Goal: Find contact information: Find contact information

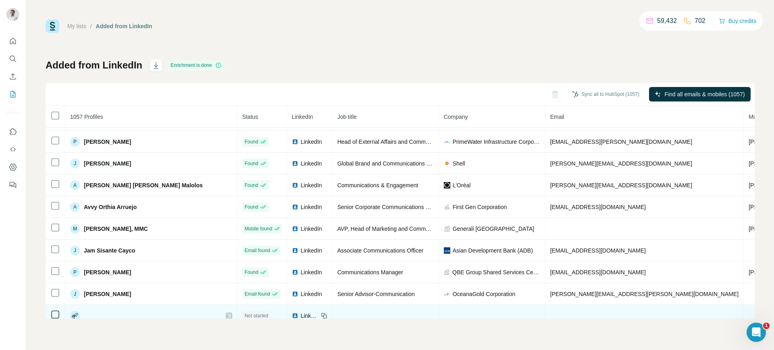
scroll to position [302, 0]
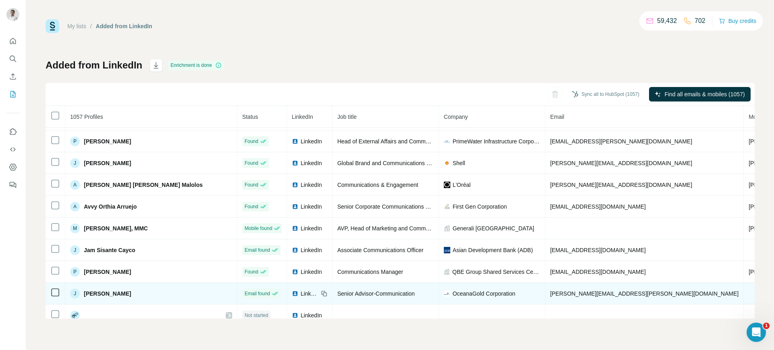
click at [550, 296] on span "[PERSON_NAME][EMAIL_ADDRESS][PERSON_NAME][DOMAIN_NAME]" at bounding box center [644, 294] width 189 height 6
copy span "[PERSON_NAME][EMAIL_ADDRESS][PERSON_NAME][DOMAIN_NAME]"
click at [292, 294] on div "LinkedIn" at bounding box center [305, 294] width 27 height 8
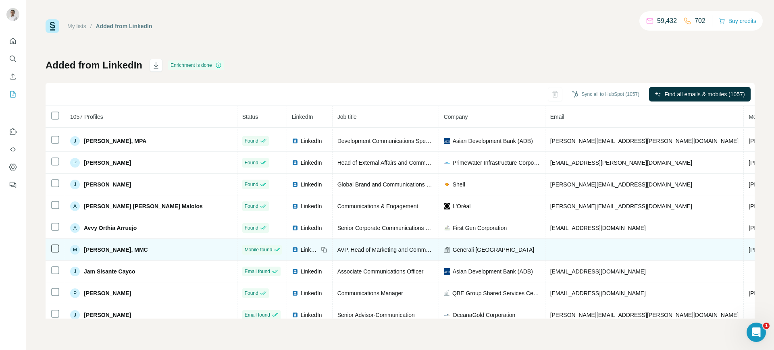
scroll to position [278, 0]
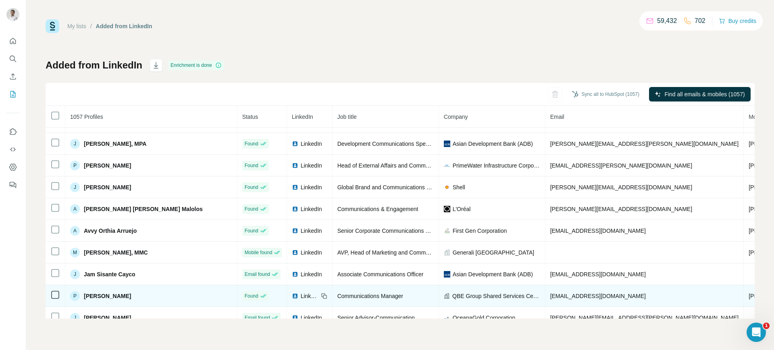
click at [550, 296] on span "[EMAIL_ADDRESS][DOMAIN_NAME]" at bounding box center [598, 296] width 96 height 6
copy span "[EMAIL_ADDRESS][DOMAIN_NAME]"
click at [321, 298] on icon at bounding box center [324, 296] width 6 height 6
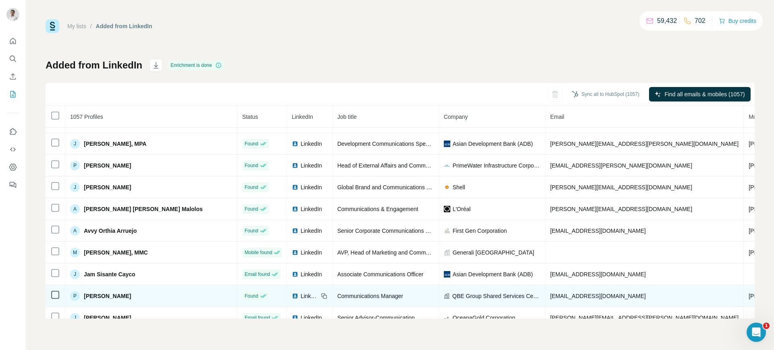
click at [452, 294] on span "QBE Group Shared Services Centre" at bounding box center [496, 296] width 88 height 8
copy span "QBE Group Shared Services Centre"
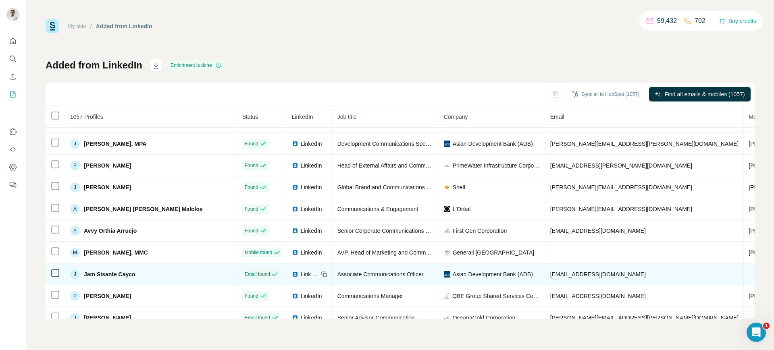
click at [550, 271] on span "[EMAIL_ADDRESS][DOMAIN_NAME]" at bounding box center [598, 274] width 96 height 6
copy span "[EMAIL_ADDRESS][DOMAIN_NAME]"
click at [321, 273] on icon at bounding box center [324, 274] width 6 height 6
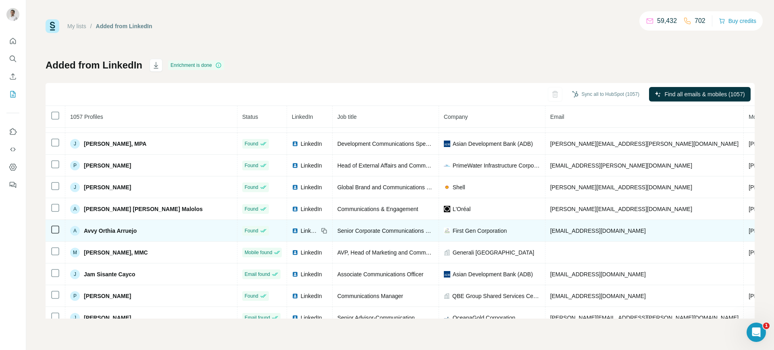
click at [550, 228] on span "[EMAIL_ADDRESS][DOMAIN_NAME]" at bounding box center [598, 231] width 96 height 6
copy span "[EMAIL_ADDRESS][DOMAIN_NAME]"
click at [321, 228] on icon at bounding box center [324, 231] width 6 height 6
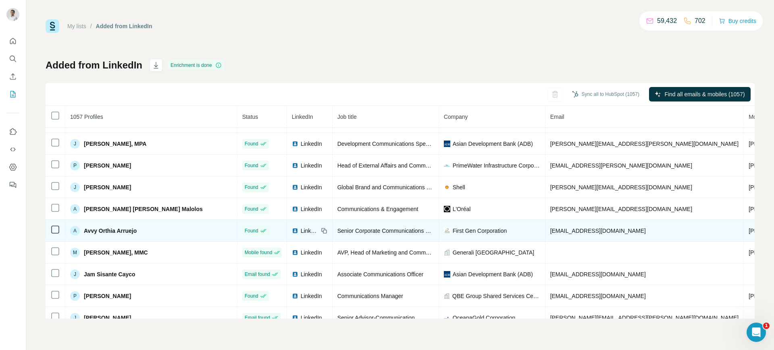
click at [453, 228] on span "First Gen Corporation" at bounding box center [480, 231] width 54 height 8
copy span "First Gen Corporation"
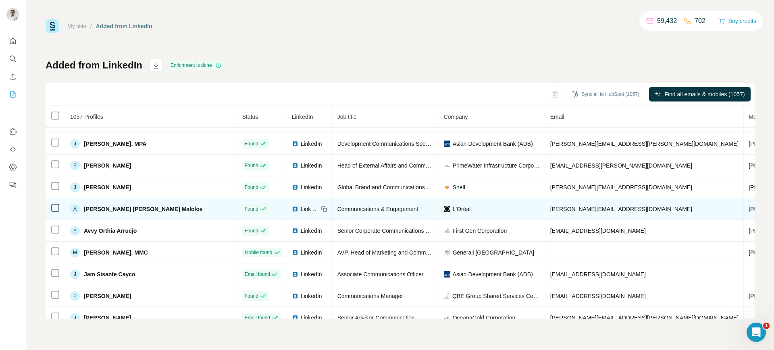
click at [550, 207] on span "[PERSON_NAME][EMAIL_ADDRESS][DOMAIN_NAME]" at bounding box center [621, 209] width 142 height 6
copy span "[PERSON_NAME][EMAIL_ADDRESS][DOMAIN_NAME]"
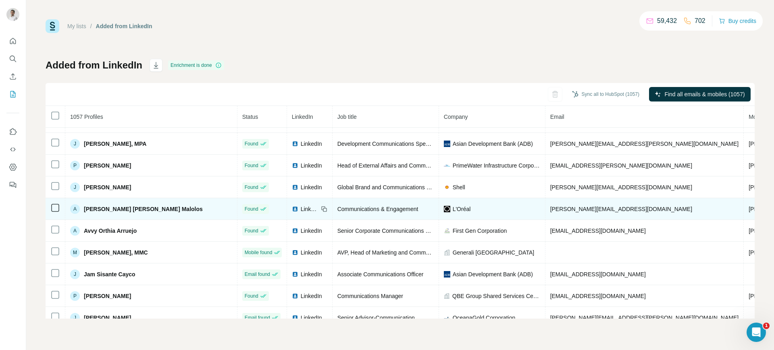
click at [321, 208] on icon at bounding box center [324, 209] width 6 height 6
click at [453, 209] on span "L'Oréal" at bounding box center [462, 209] width 18 height 8
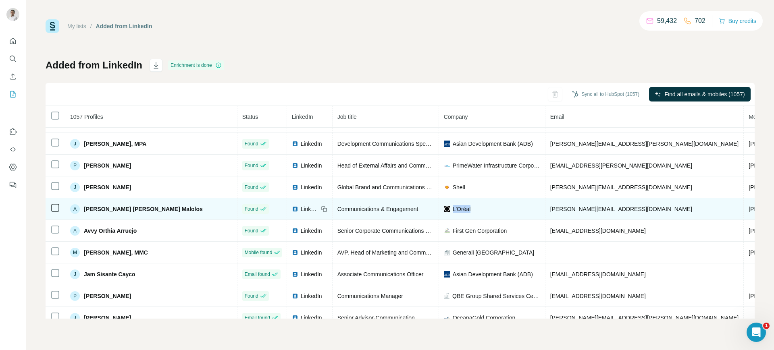
copy span "L'Oréal"
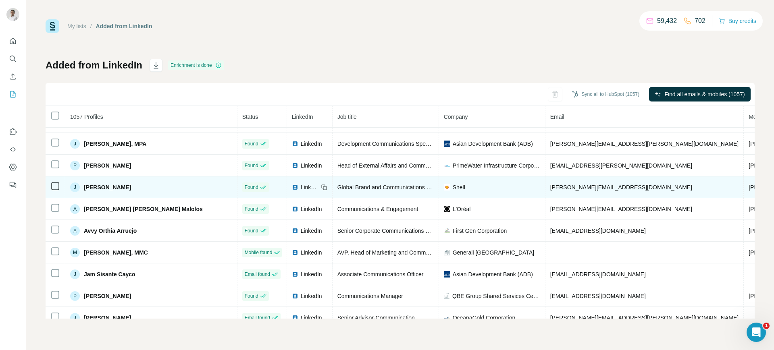
click at [550, 186] on span "[PERSON_NAME][EMAIL_ADDRESS][DOMAIN_NAME]" at bounding box center [621, 187] width 142 height 6
copy span "[PERSON_NAME][EMAIL_ADDRESS][DOMAIN_NAME]"
click at [321, 186] on icon at bounding box center [324, 187] width 6 height 6
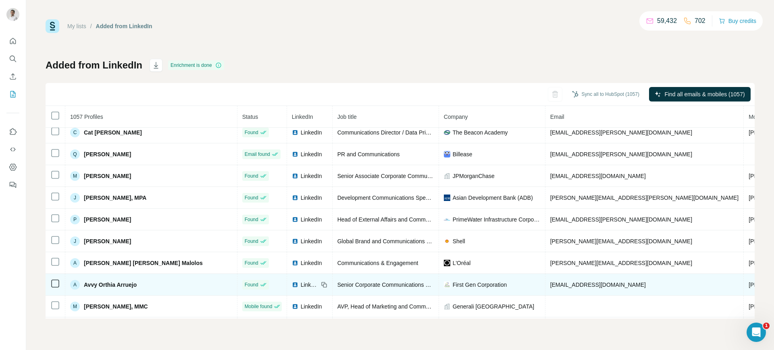
scroll to position [223, 0]
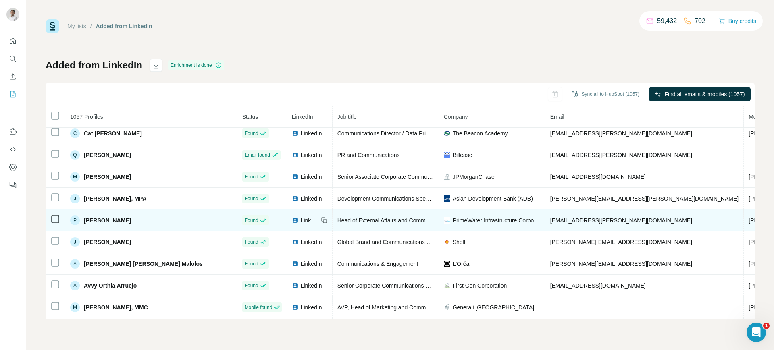
click at [550, 219] on span "[EMAIL_ADDRESS][PERSON_NAME][DOMAIN_NAME]" at bounding box center [621, 220] width 142 height 6
copy span "[EMAIL_ADDRESS][PERSON_NAME][DOMAIN_NAME]"
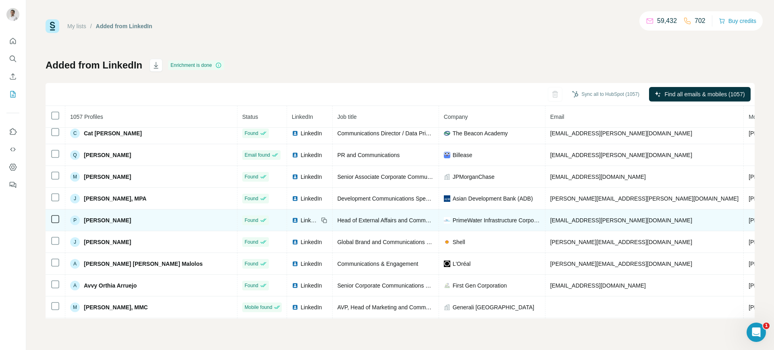
click at [321, 219] on icon at bounding box center [323, 220] width 4 height 4
click at [453, 221] on span "PrimeWater Infrastructure Corporation" at bounding box center [497, 221] width 88 height 8
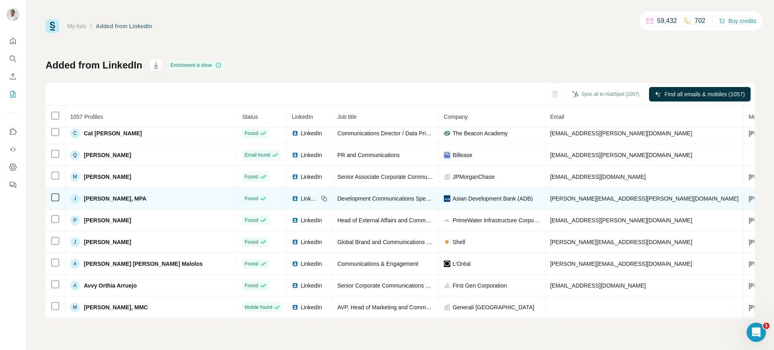
click at [550, 196] on span "[PERSON_NAME][EMAIL_ADDRESS][PERSON_NAME][DOMAIN_NAME]" at bounding box center [644, 199] width 189 height 6
click at [321, 196] on icon at bounding box center [324, 199] width 6 height 6
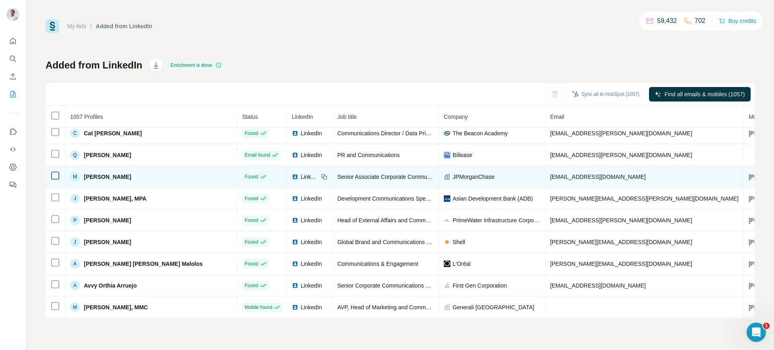
click at [550, 179] on span "[EMAIL_ADDRESS][DOMAIN_NAME]" at bounding box center [598, 177] width 96 height 6
click at [321, 177] on icon at bounding box center [324, 177] width 6 height 6
click at [453, 176] on span "JPMorganChase" at bounding box center [474, 177] width 42 height 8
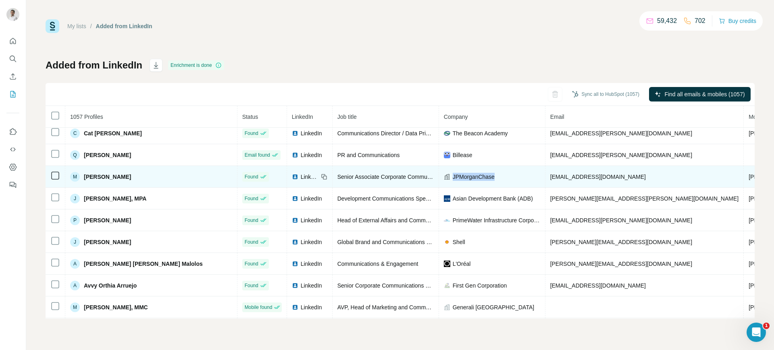
click at [453, 176] on span "JPMorganChase" at bounding box center [474, 177] width 42 height 8
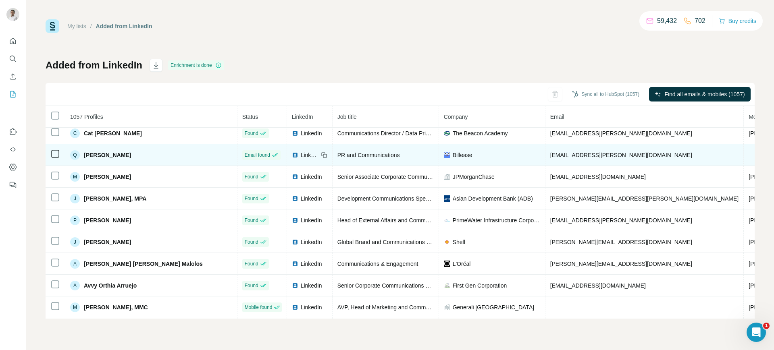
click at [550, 155] on span "[EMAIL_ADDRESS][PERSON_NAME][DOMAIN_NAME]" at bounding box center [621, 155] width 142 height 6
click at [321, 154] on icon at bounding box center [324, 155] width 6 height 6
click at [453, 155] on span "Billease" at bounding box center [463, 155] width 20 height 8
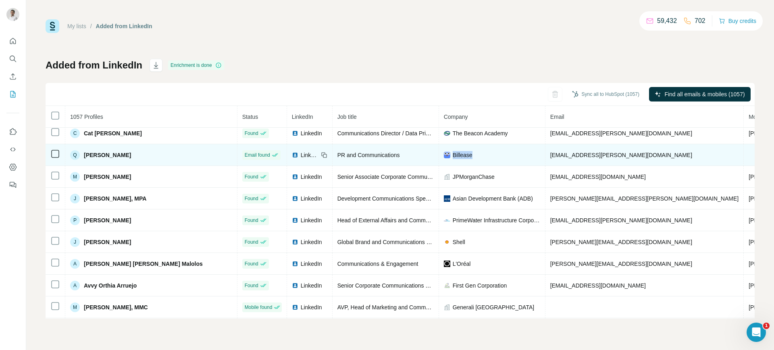
click at [453, 155] on span "Billease" at bounding box center [463, 155] width 20 height 8
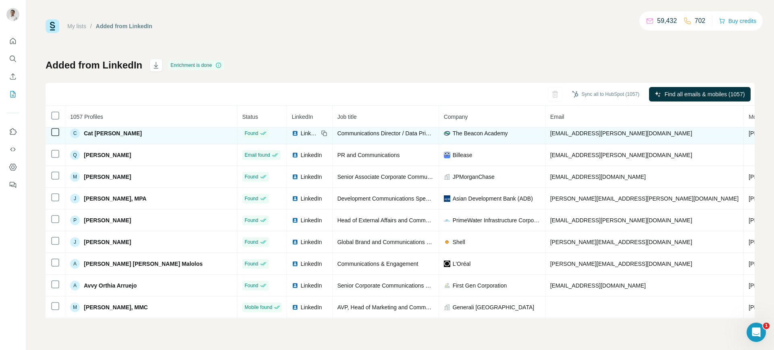
click at [550, 134] on span "[EMAIL_ADDRESS][PERSON_NAME][DOMAIN_NAME]" at bounding box center [621, 133] width 142 height 6
click at [321, 132] on icon at bounding box center [324, 133] width 6 height 6
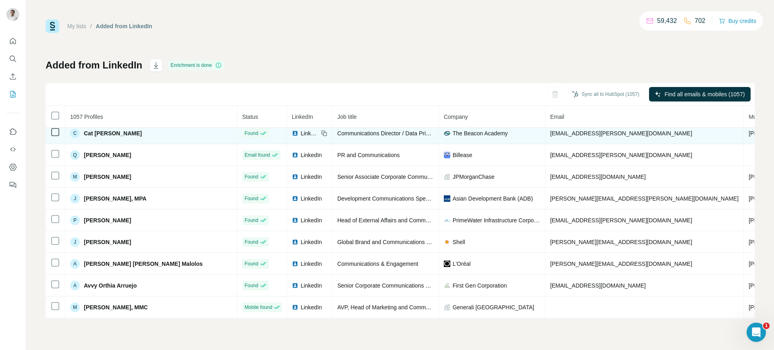
click at [453, 134] on span "The Beacon Academy" at bounding box center [480, 133] width 55 height 8
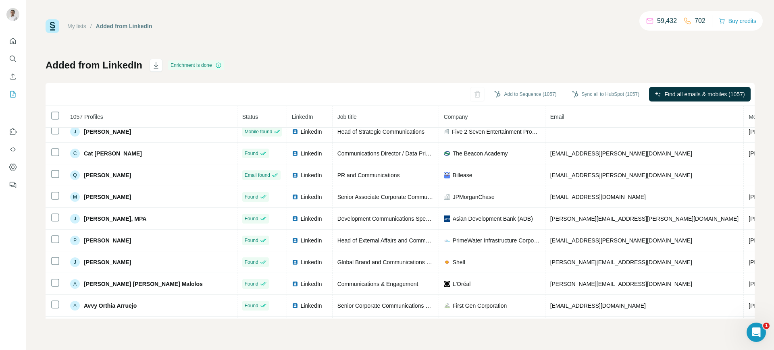
scroll to position [201, 0]
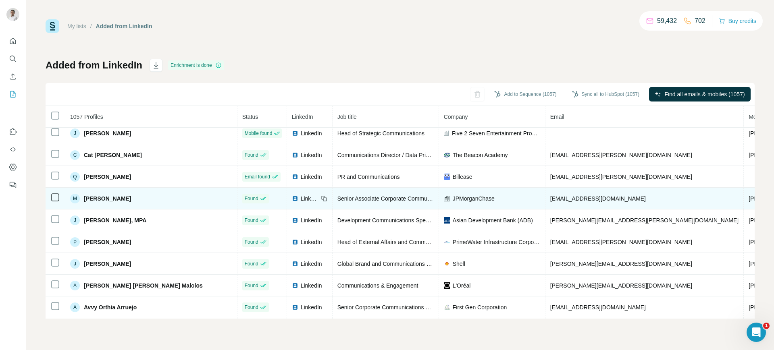
click at [453, 197] on span "JPMorganChase" at bounding box center [474, 199] width 42 height 8
copy span "JPMorganChase"
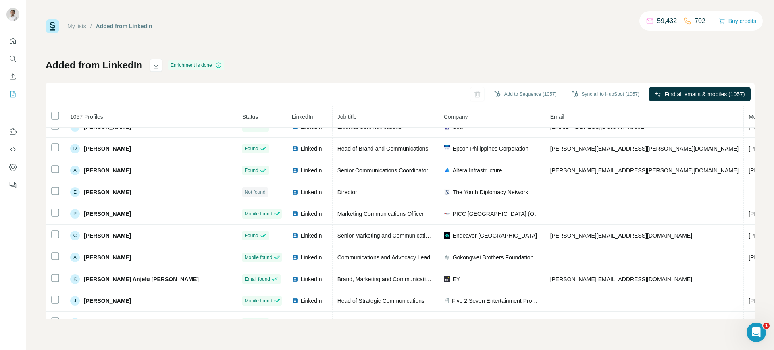
scroll to position [0, 0]
